Goal: Navigation & Orientation: Find specific page/section

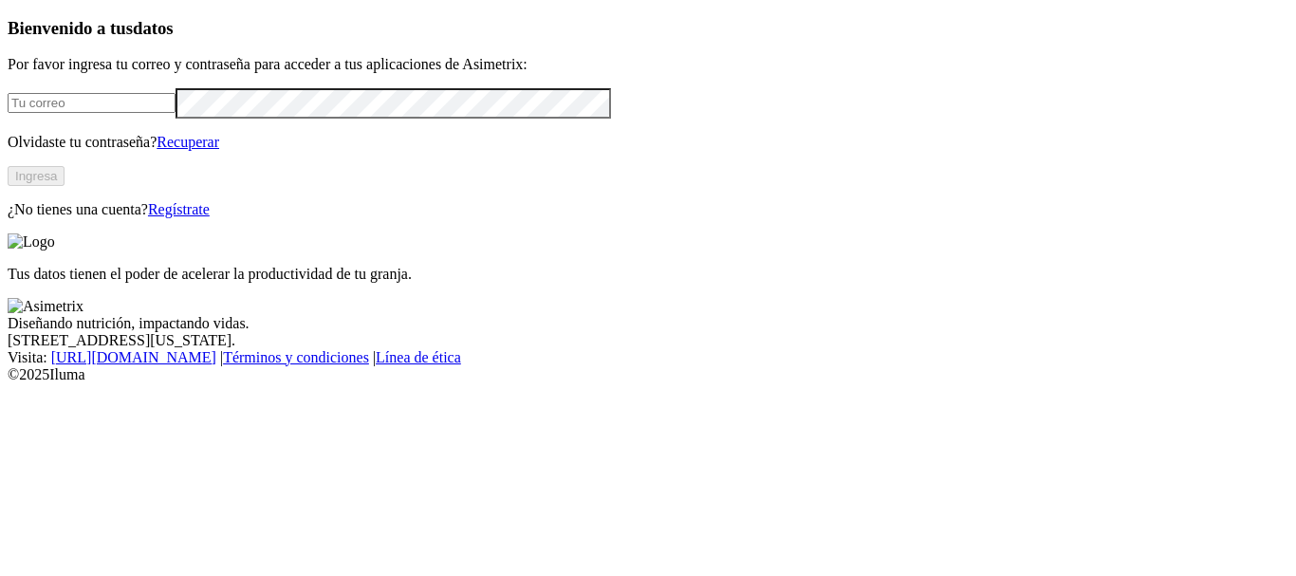
type input "[PERSON_NAME][EMAIL_ADDRESS][DOMAIN_NAME]"
click at [65, 186] on button "Ingresa" at bounding box center [36, 176] width 57 height 20
